Goal: Check status: Check status

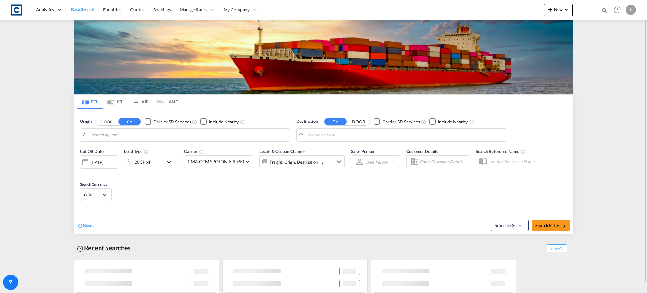
click at [601, 9] on md-icon "icon-magnify" at bounding box center [604, 10] width 7 height 7
type input "GB-L40, [GEOGRAPHIC_DATA]"
type input "[GEOGRAPHIC_DATA], SGSIN"
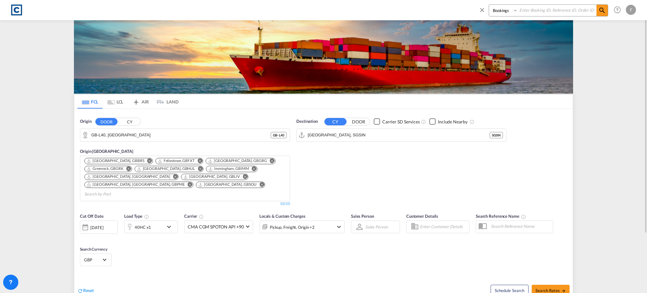
click at [506, 14] on select "Bookings Quotes Enquiries" at bounding box center [504, 10] width 30 height 11
select select "Quotes"
click at [489, 5] on select "Bookings Quotes Enquiries" at bounding box center [504, 10] width 30 height 11
click at [530, 8] on input at bounding box center [557, 10] width 79 height 11
paste input "CAD000008280"
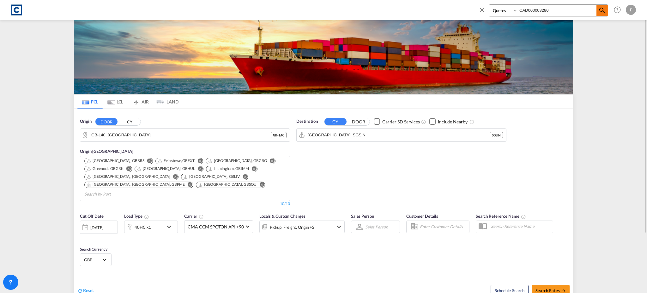
click at [599, 10] on md-icon "icon-magnify" at bounding box center [602, 11] width 8 height 8
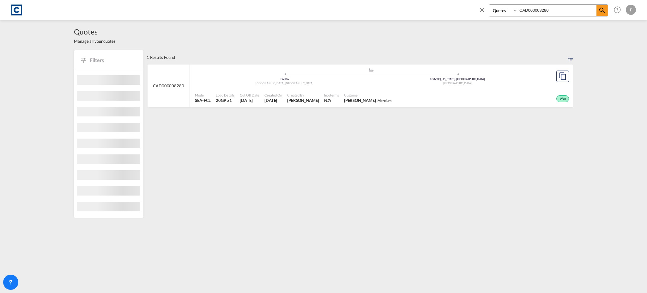
click at [394, 95] on div "Won" at bounding box center [482, 98] width 177 height 16
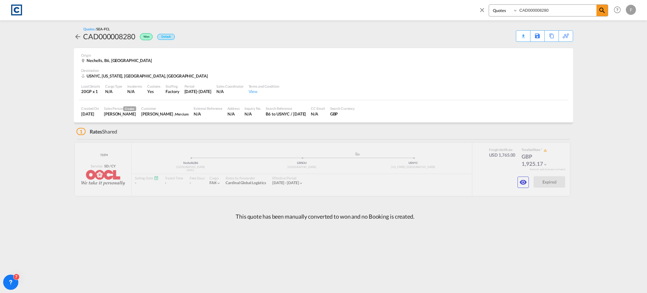
click at [533, 12] on input "CAD000008280" at bounding box center [557, 10] width 79 height 11
click at [533, 11] on input "CAD000008280" at bounding box center [557, 10] width 79 height 11
paste input "697"
type input "CAD000008697"
click at [601, 12] on md-icon "icon-magnify" at bounding box center [602, 11] width 8 height 8
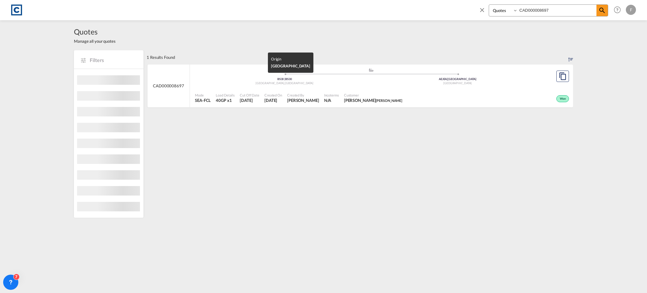
click at [233, 90] on div "Load Details 40GP x1" at bounding box center [225, 98] width 24 height 16
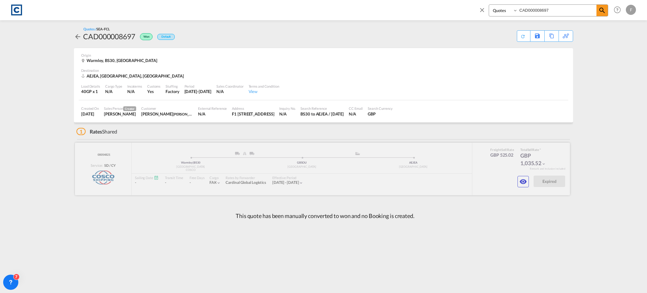
click at [184, 162] on div at bounding box center [322, 168] width 495 height 52
click at [524, 180] on md-icon "icon-eye" at bounding box center [523, 182] width 8 height 8
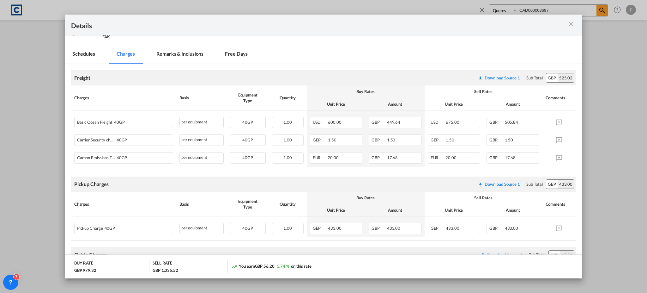
scroll to position [210, 0]
